Goal: Task Accomplishment & Management: Use online tool/utility

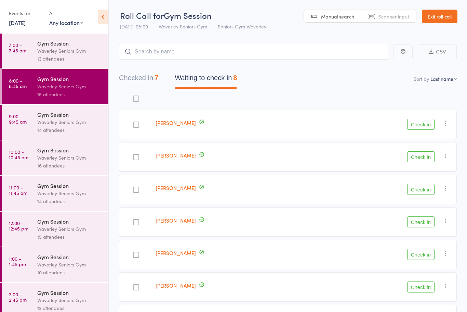
click at [60, 121] on div "Waverley Seniors Gym" at bounding box center [69, 122] width 65 height 8
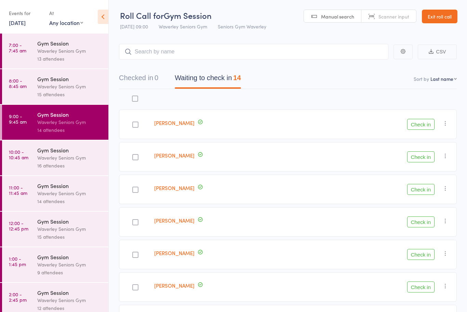
click at [60, 90] on div "Waverley Seniors Gym" at bounding box center [69, 86] width 65 height 8
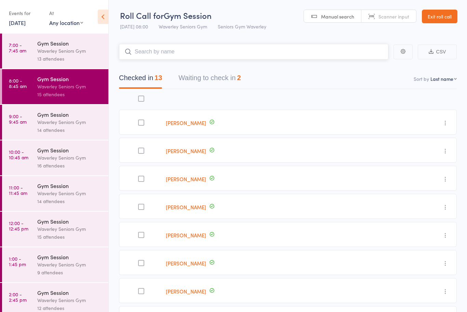
click at [235, 77] on button "Waiting to check in 2" at bounding box center [210, 79] width 62 height 18
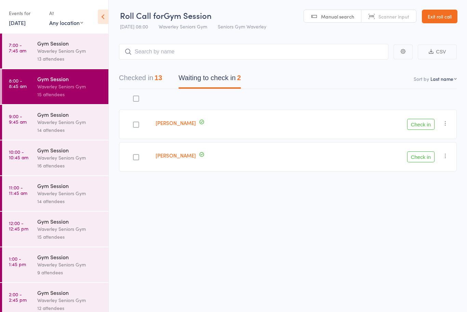
click at [423, 127] on button "Check in" at bounding box center [421, 124] width 27 height 11
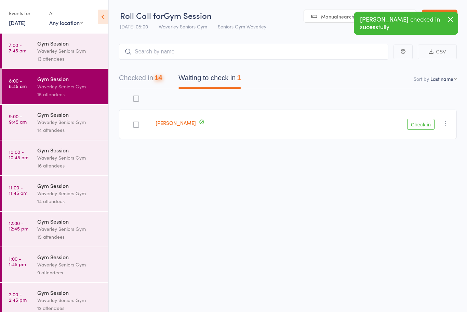
click at [423, 124] on button "Check in" at bounding box center [421, 124] width 27 height 11
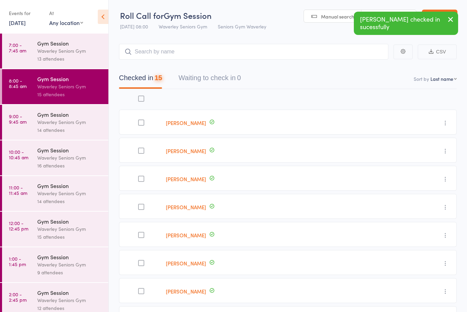
click at [106, 10] on icon at bounding box center [103, 17] width 11 height 14
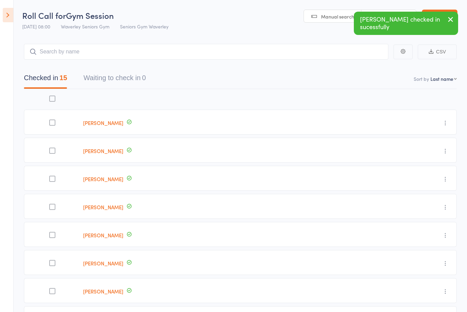
click at [7, 18] on icon at bounding box center [8, 15] width 11 height 14
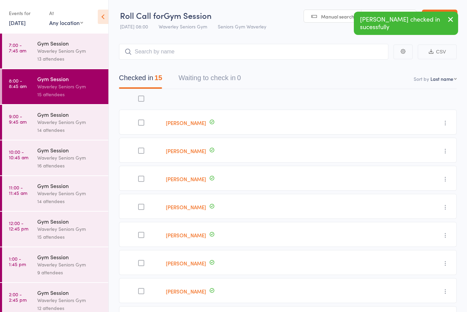
click at [56, 124] on div "Waverley Seniors Gym" at bounding box center [69, 122] width 65 height 8
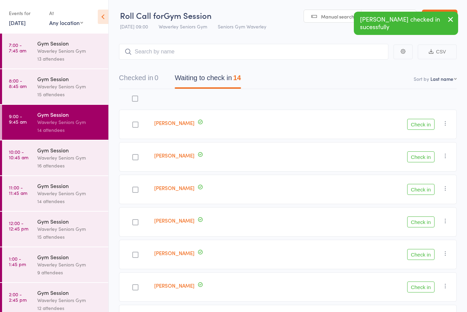
click at [108, 13] on icon at bounding box center [103, 17] width 11 height 14
